Goal: Use online tool/utility: Utilize a website feature to perform a specific function

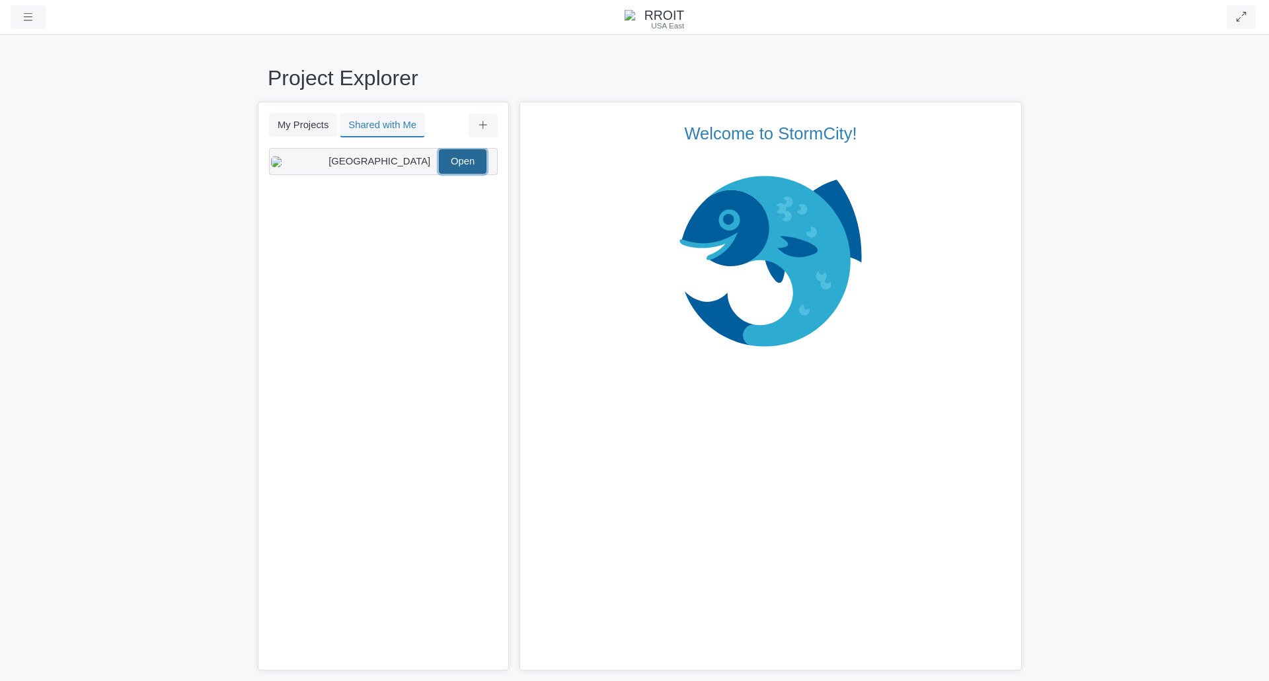
click at [453, 172] on link "Open" at bounding box center [463, 161] width 48 height 24
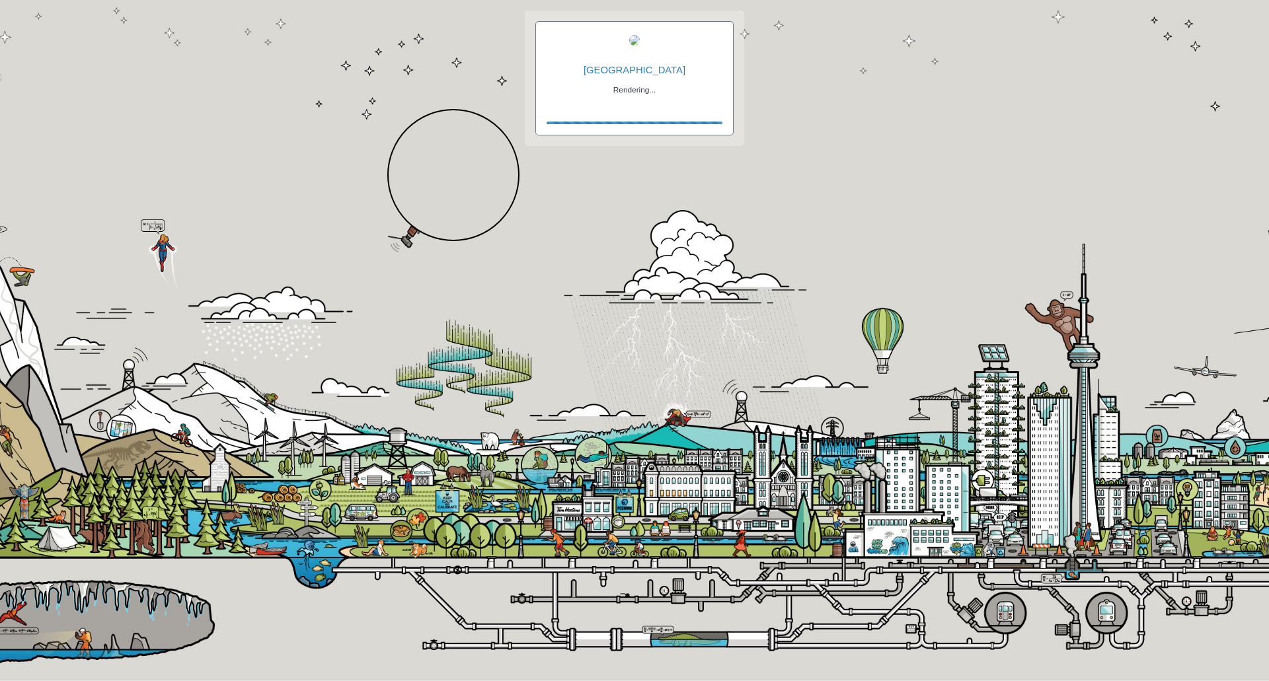
checkbox input "true"
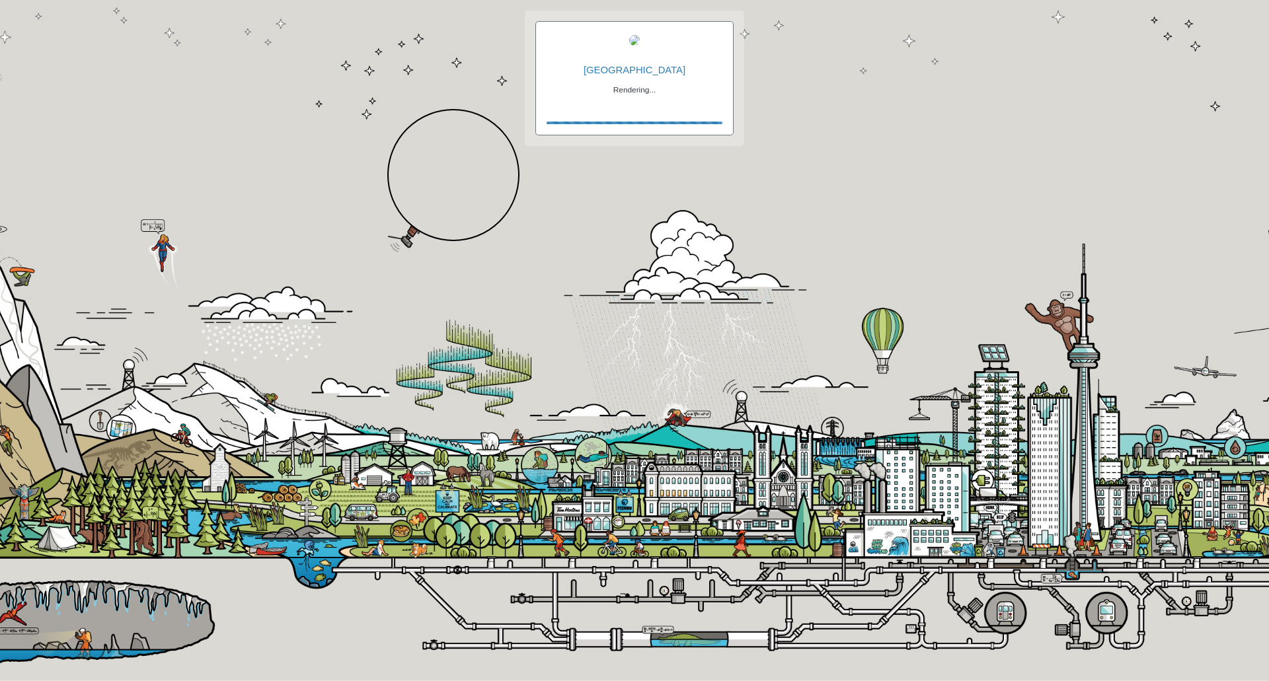
checkbox input "true"
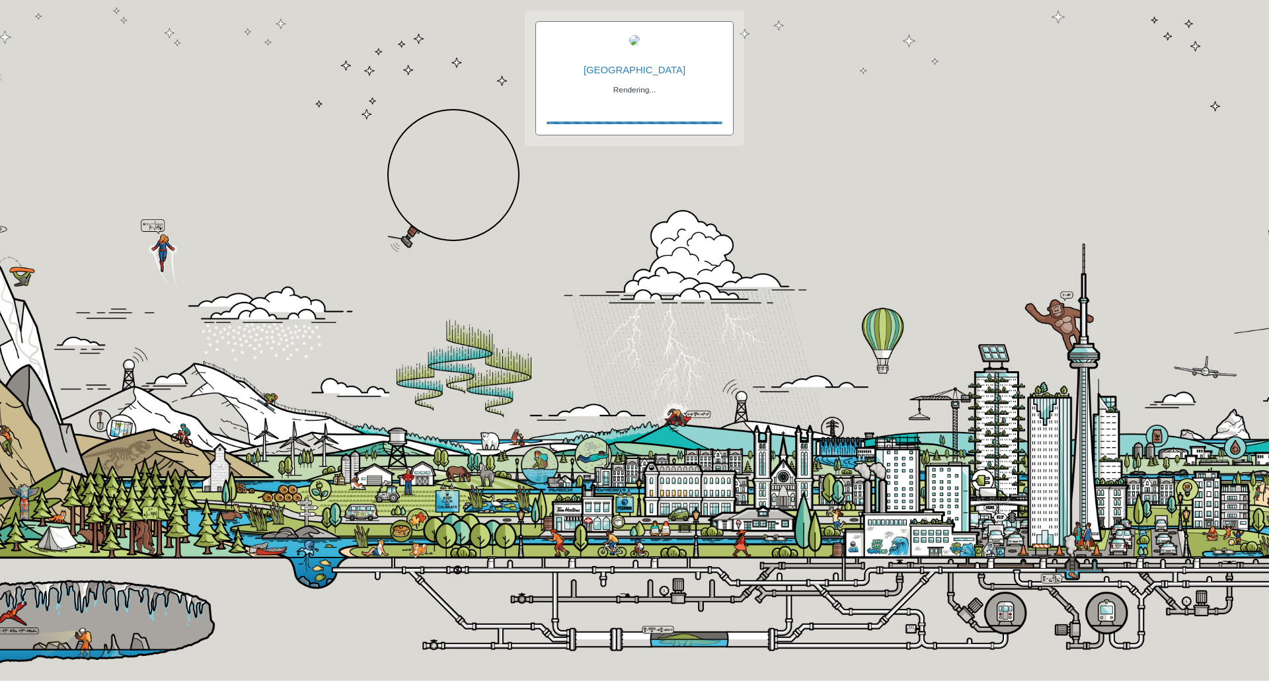
checkbox input "true"
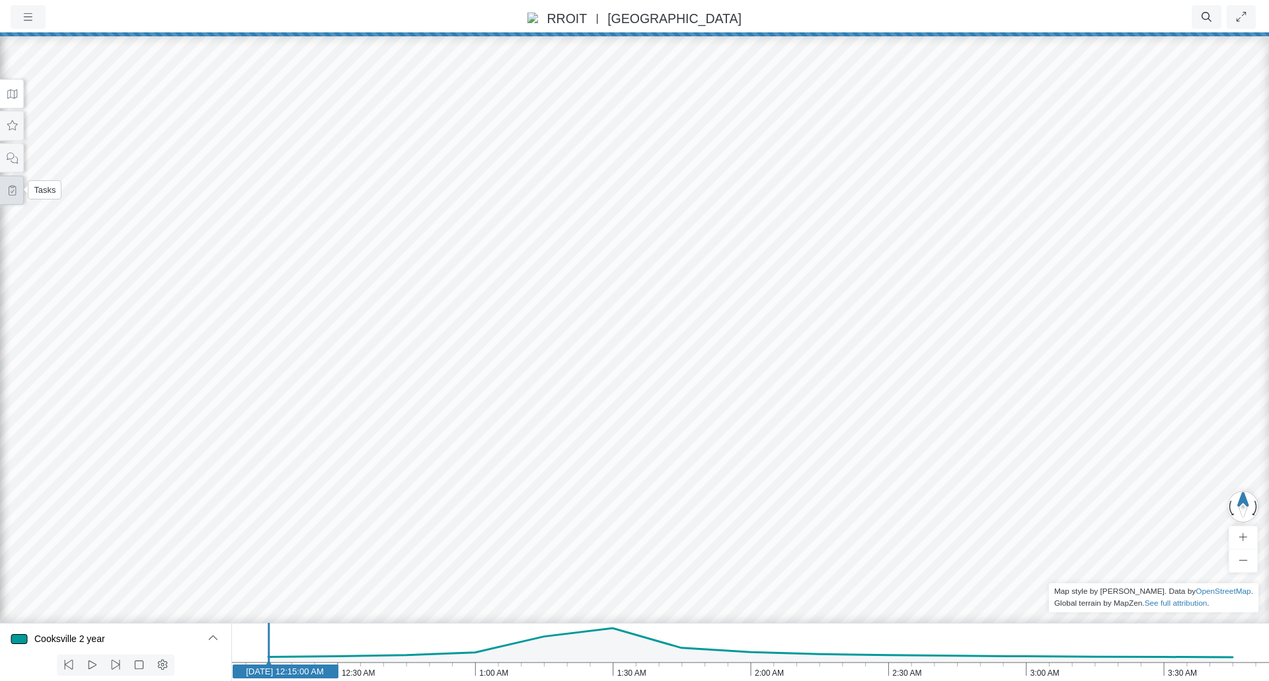
click at [17, 191] on icon at bounding box center [12, 191] width 13 height 10
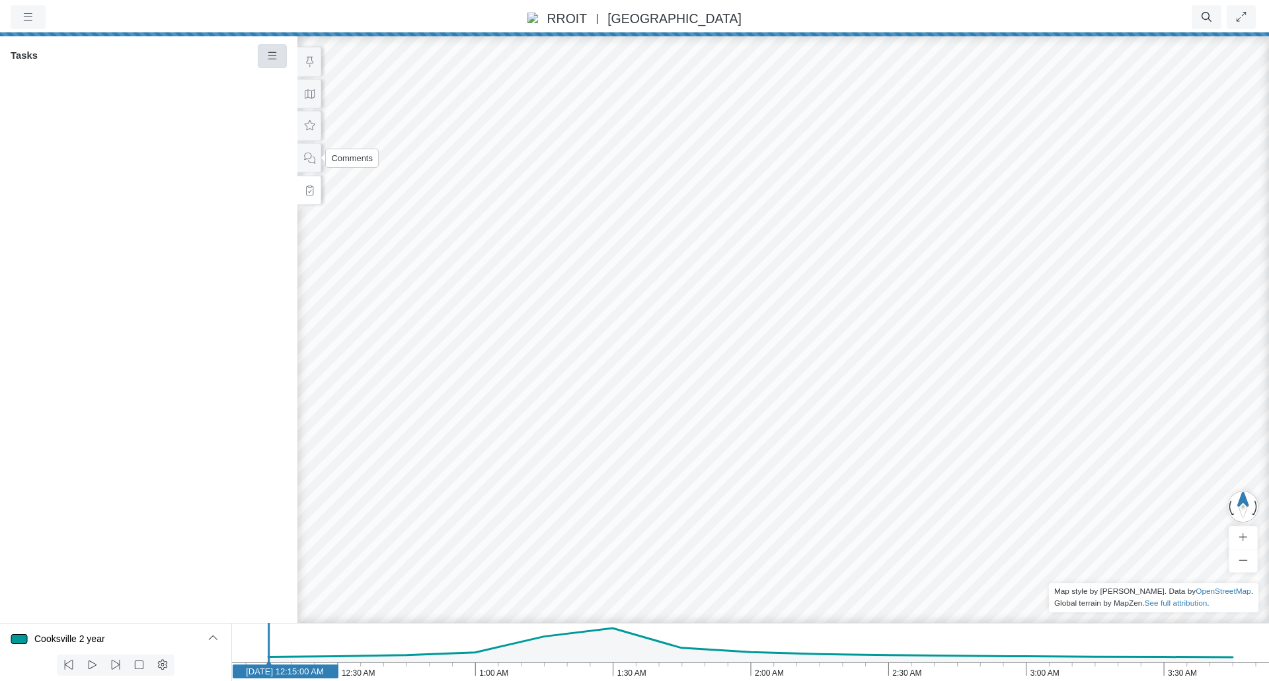
click at [268, 59] on icon at bounding box center [272, 55] width 9 height 7
click at [176, 170] on div at bounding box center [148, 351] width 297 height 545
click at [313, 160] on icon at bounding box center [309, 158] width 13 height 10
